Goal: Communication & Community: Share content

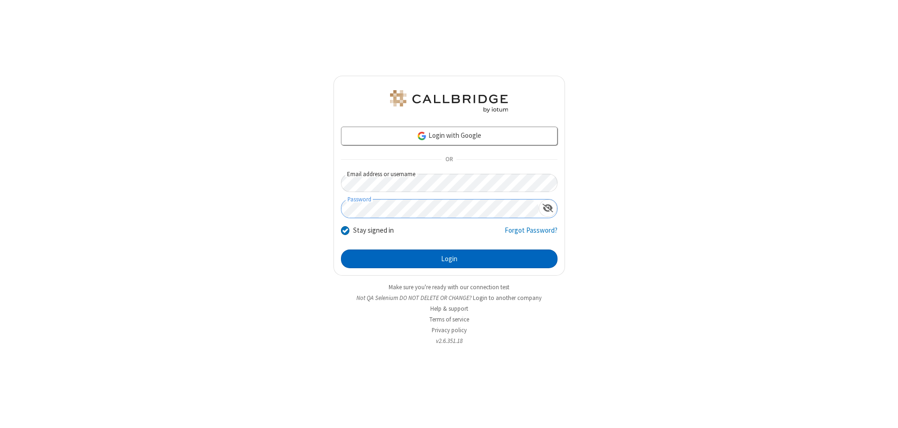
click at [449, 259] on button "Login" at bounding box center [449, 259] width 217 height 19
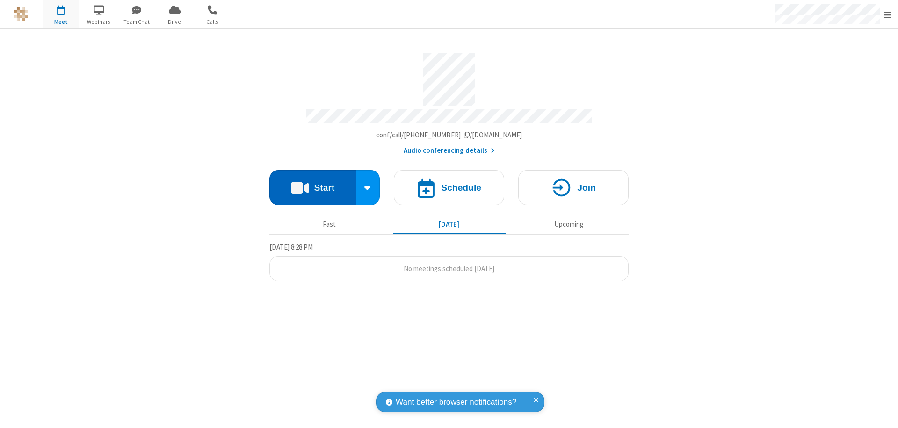
click at [312, 183] on button "Start" at bounding box center [312, 187] width 87 height 35
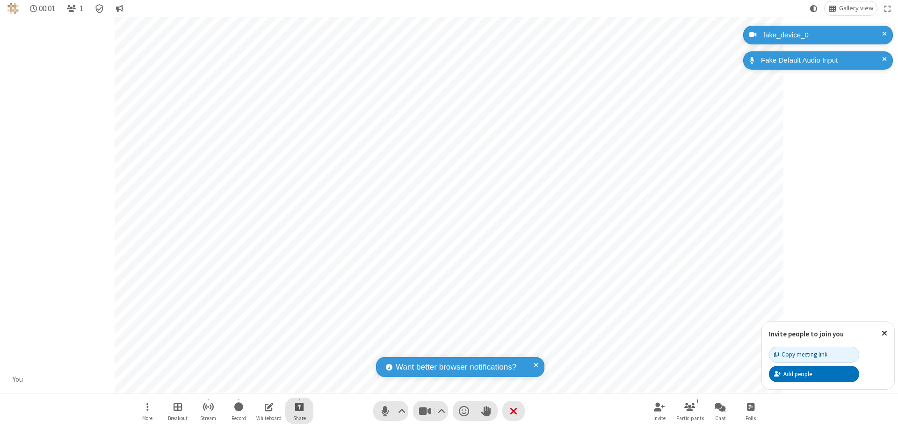
click at [299, 407] on span "Start sharing" at bounding box center [299, 407] width 9 height 12
click at [261, 384] on span "Share my screen" at bounding box center [261, 385] width 11 height 8
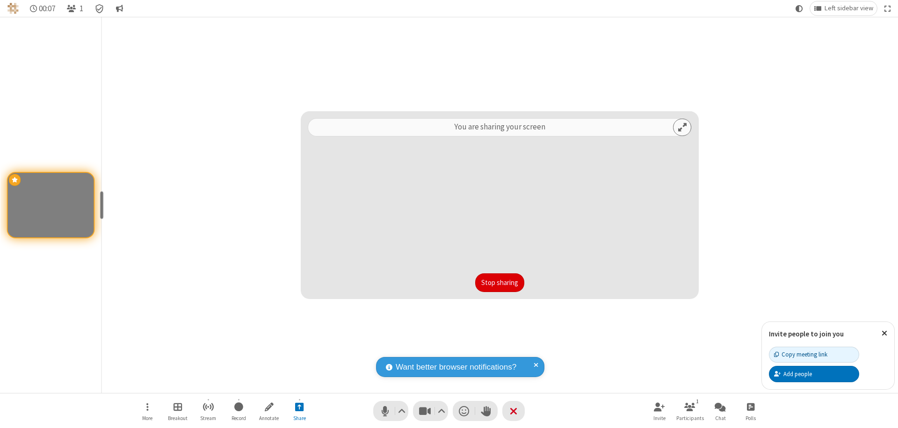
click at [499, 283] on button "Stop sharing" at bounding box center [499, 283] width 49 height 19
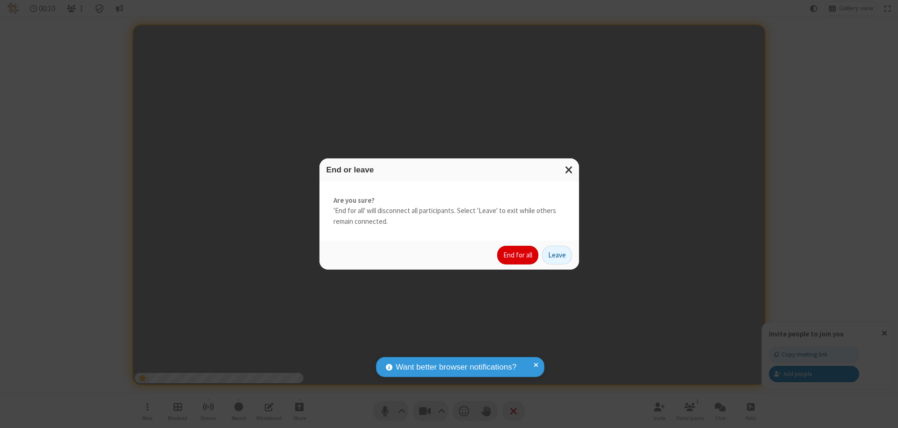
click at [518, 255] on button "End for all" at bounding box center [517, 255] width 41 height 19
